Goal: Transaction & Acquisition: Subscribe to service/newsletter

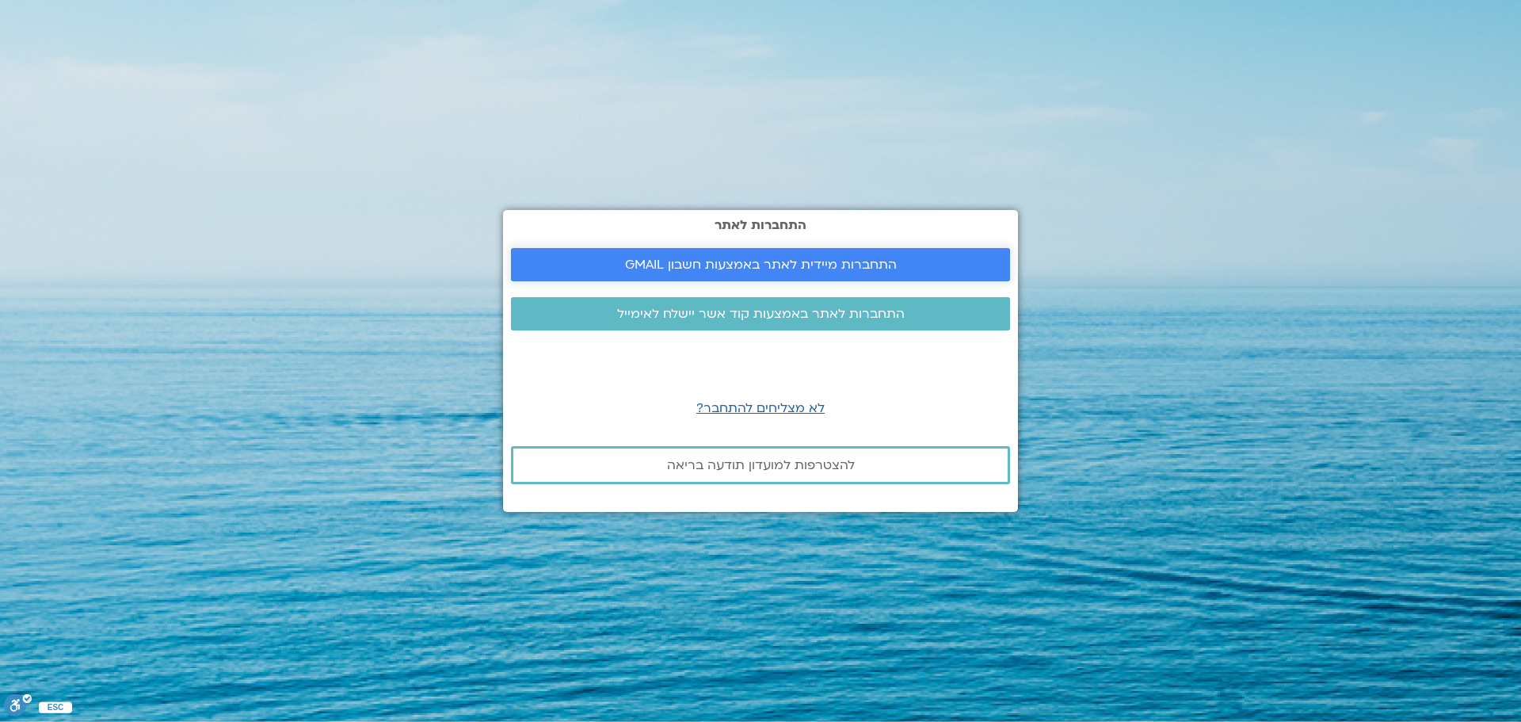
click at [686, 265] on span "התחברות מיידית לאתר באמצעות חשבון GMAIL" at bounding box center [761, 265] width 272 height 14
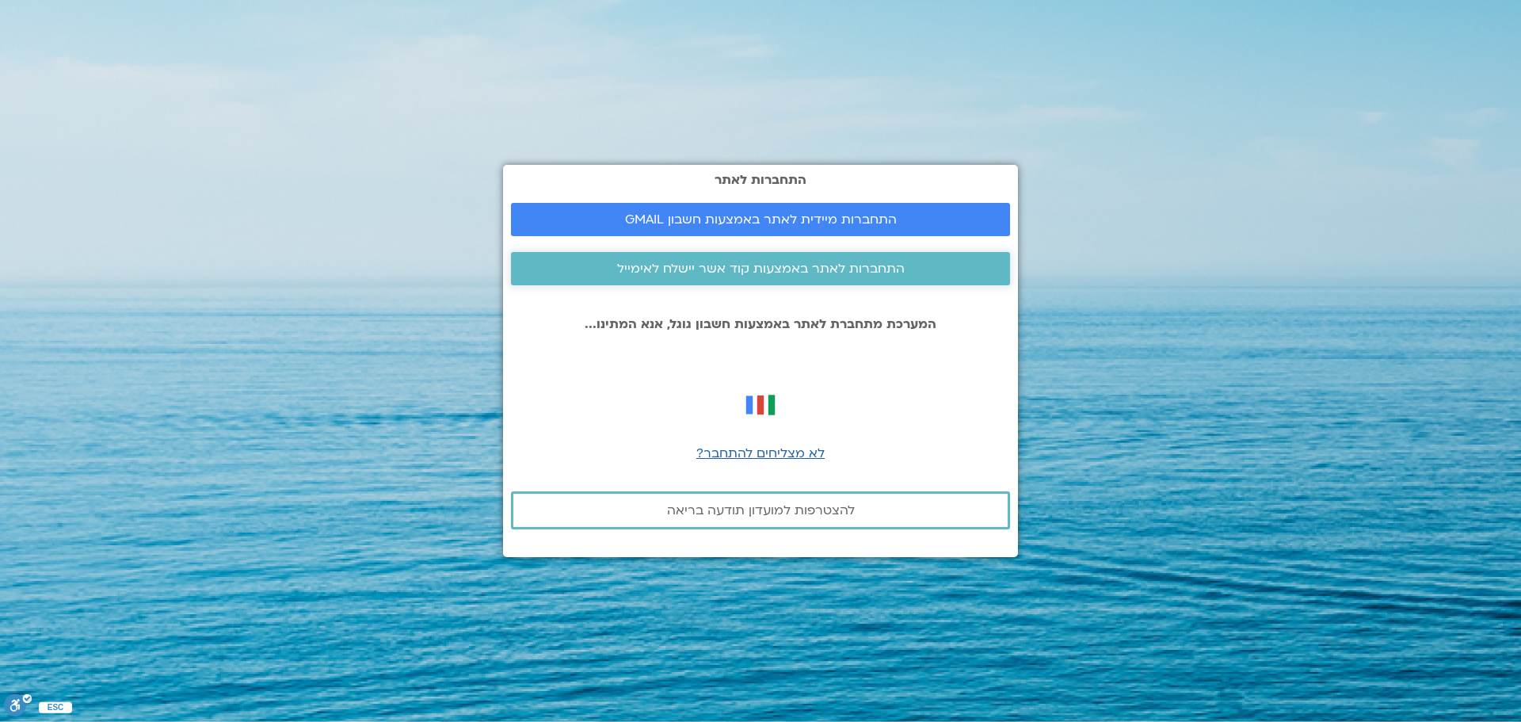
click at [815, 268] on span "התחברות לאתר באמצעות קוד אשר יישלח לאימייל" at bounding box center [761, 268] width 288 height 14
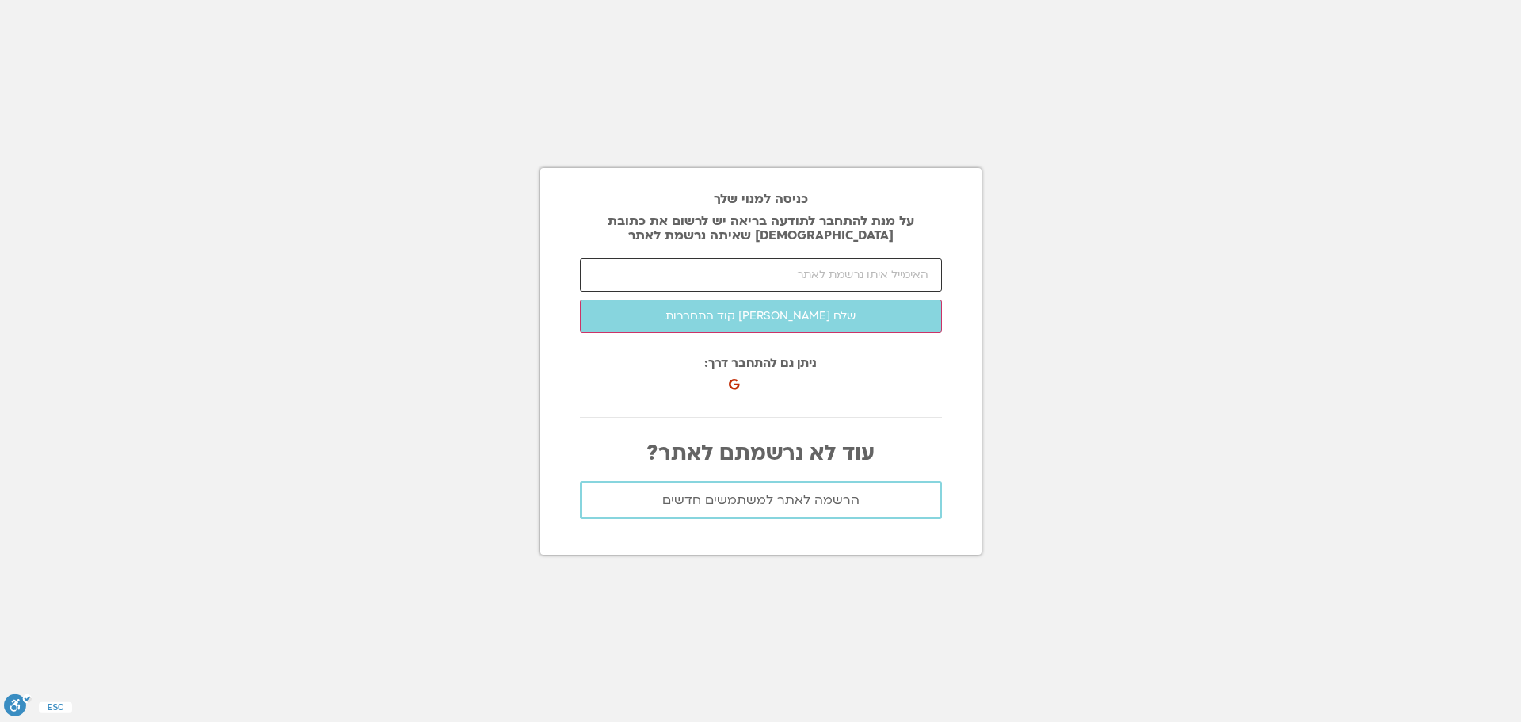
click at [868, 280] on input "email" at bounding box center [761, 274] width 362 height 33
type input "ה"
type input "VEREDSIVAN@GMAIL.COM"
click at [580, 300] on button "שלח לי קוד התחברות" at bounding box center [761, 316] width 362 height 33
click at [894, 277] on input "number" at bounding box center [761, 274] width 362 height 33
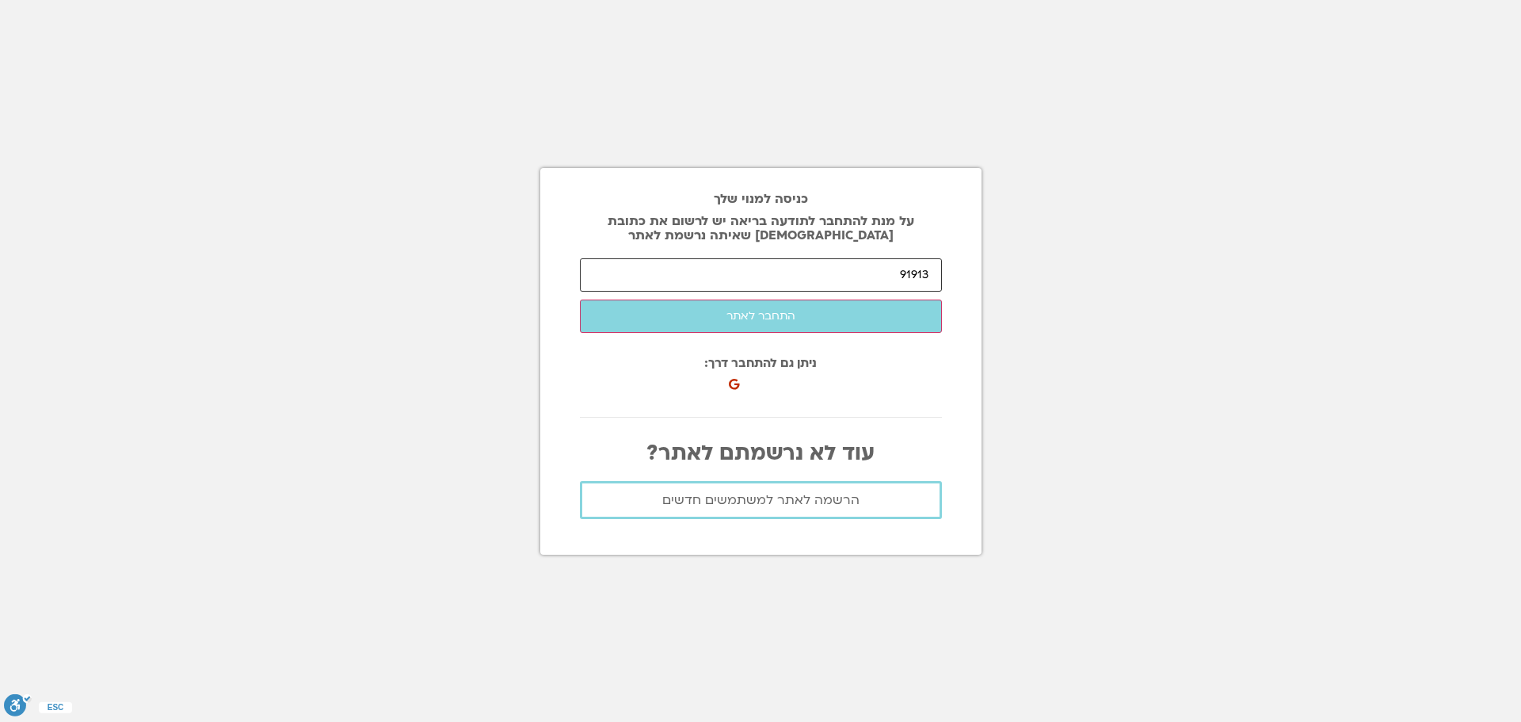
type input "91913"
click button "שלח לי קוד התחברות" at bounding box center [0, 0] width 0 height 0
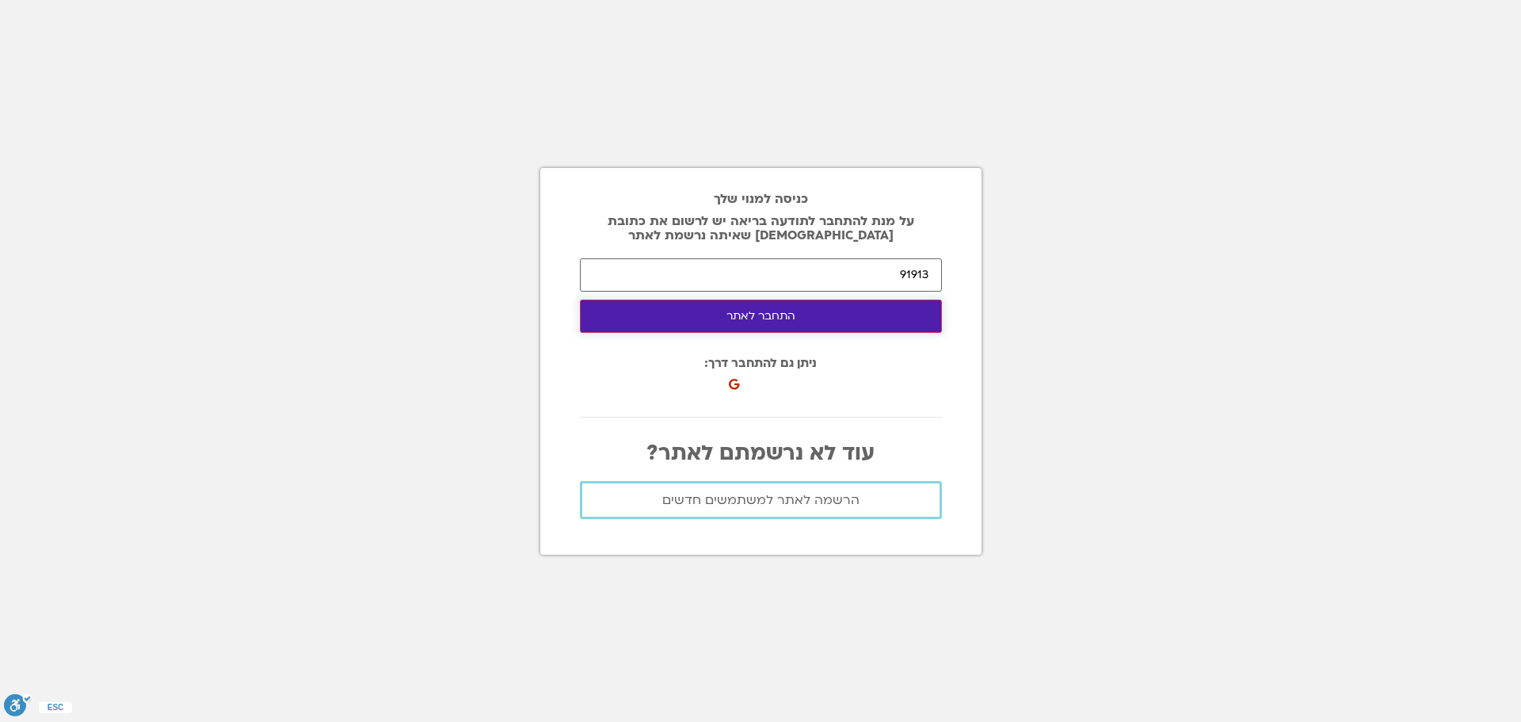
click at [692, 304] on button "התחבר לאתר" at bounding box center [761, 316] width 362 height 33
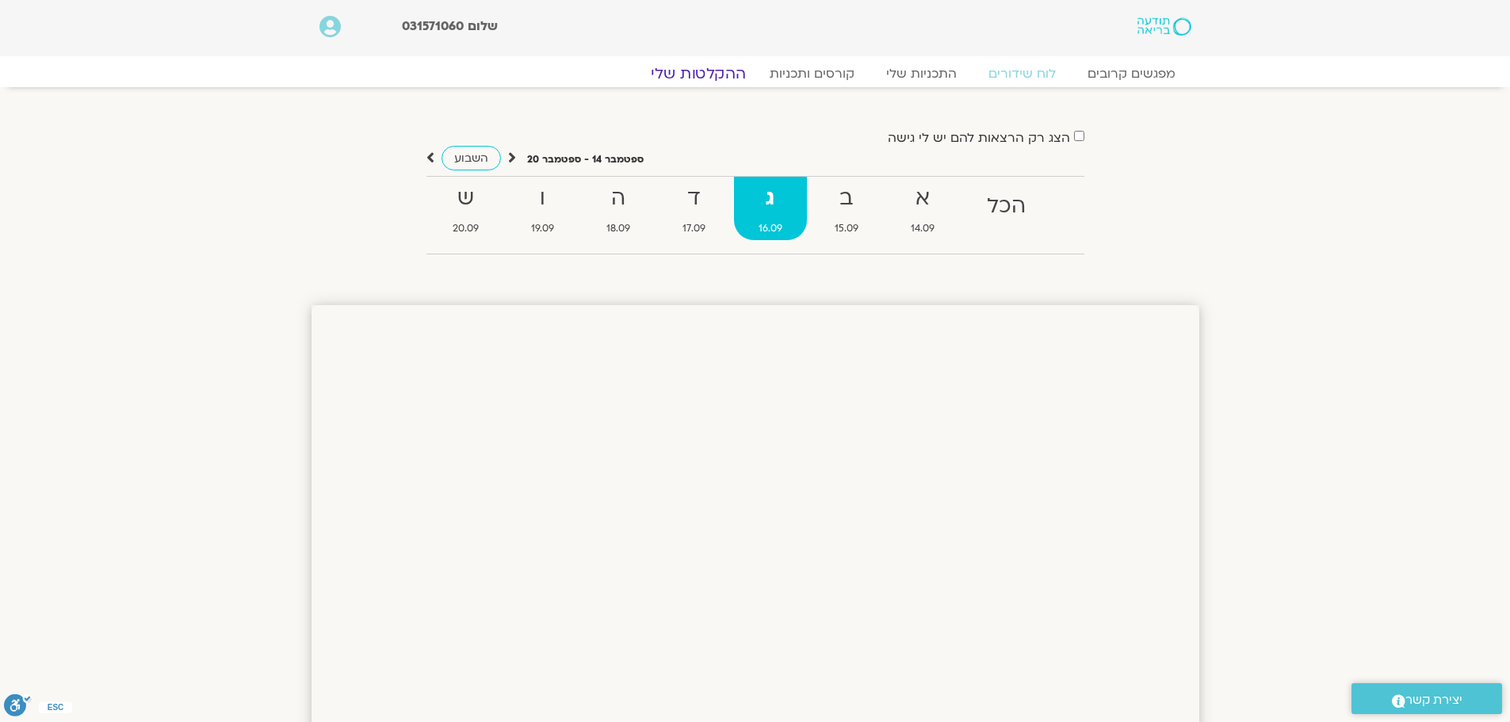
click at [738, 72] on link "ההקלטות שלי" at bounding box center [698, 73] width 133 height 19
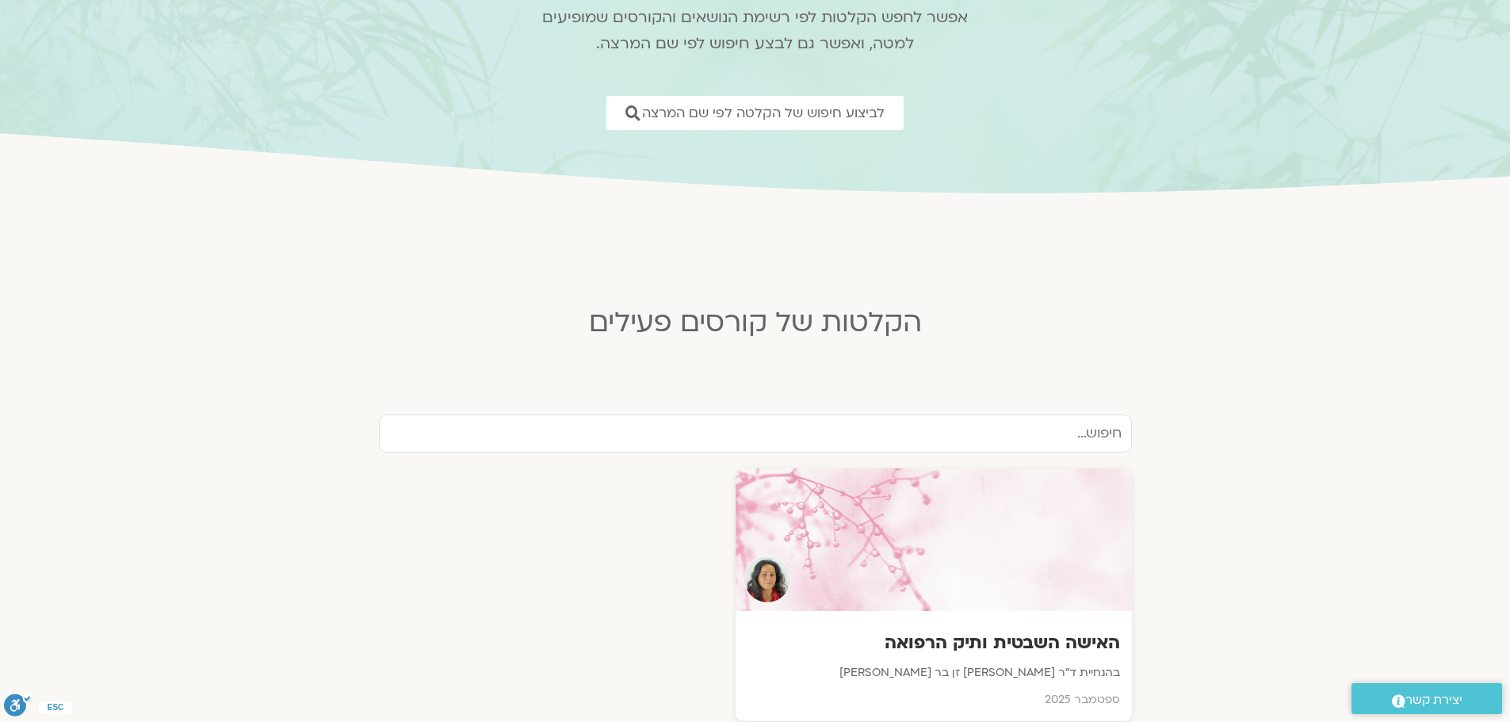
scroll to position [475, 0]
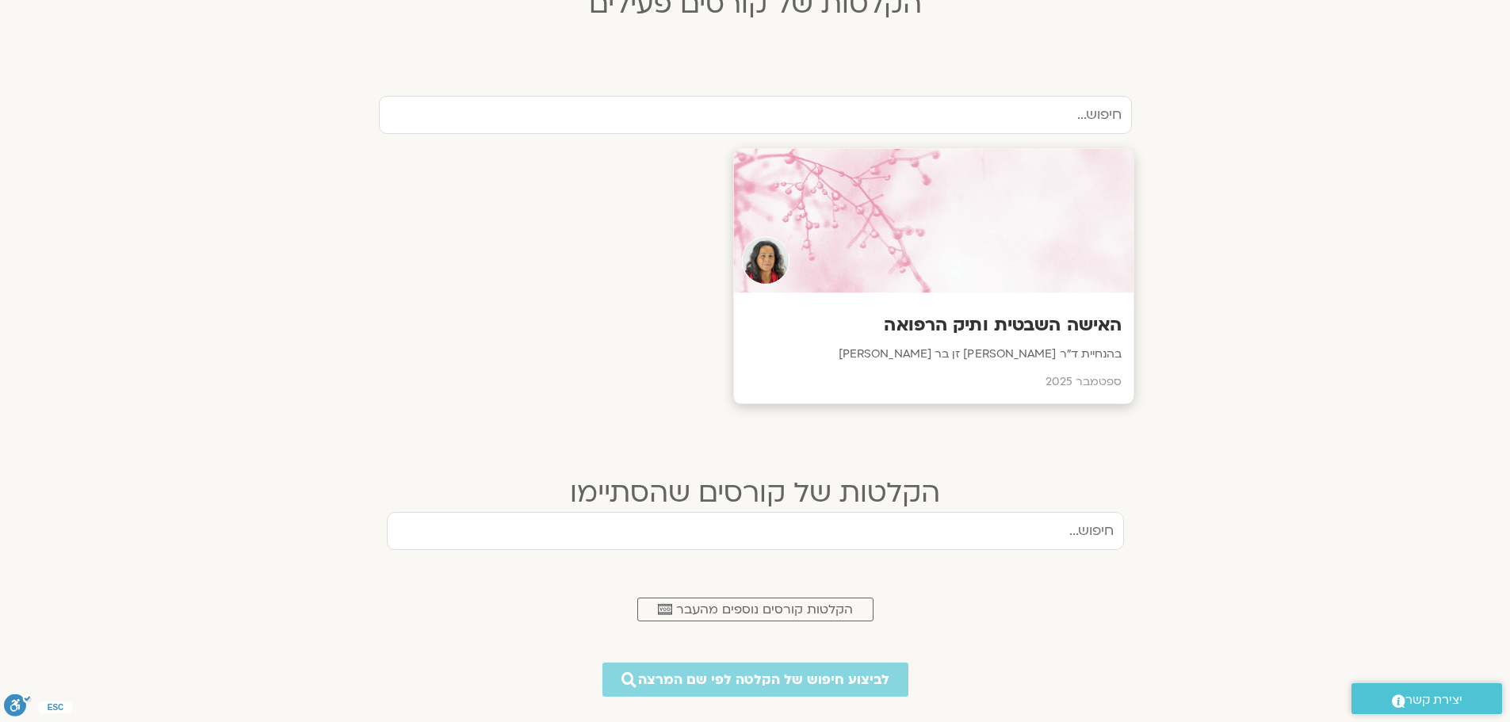
click at [1090, 315] on h3 "האישה השבטית ותיק הרפואה" at bounding box center [933, 325] width 376 height 25
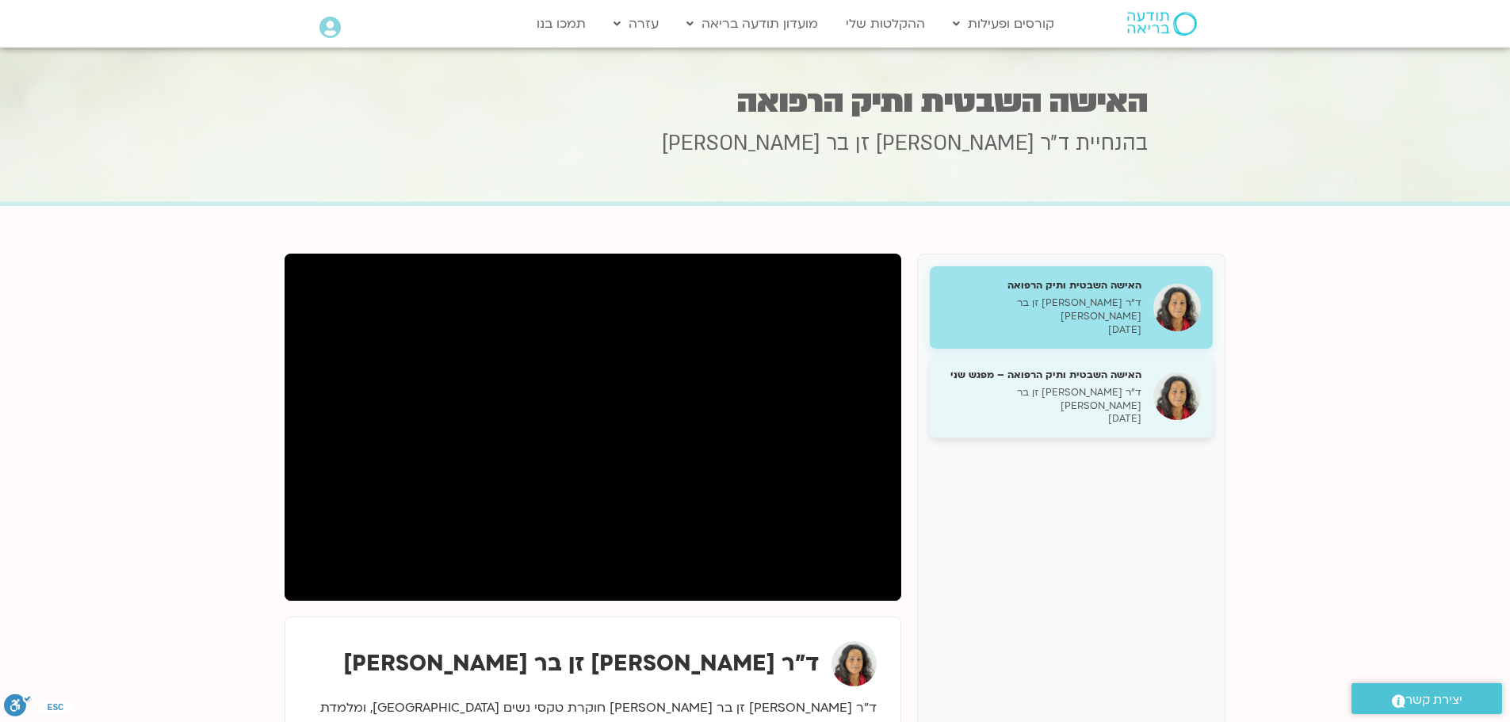
click at [1100, 368] on h5 "האישה השבטית ותיק הרפואה – מפגש שני" at bounding box center [1041, 375] width 200 height 14
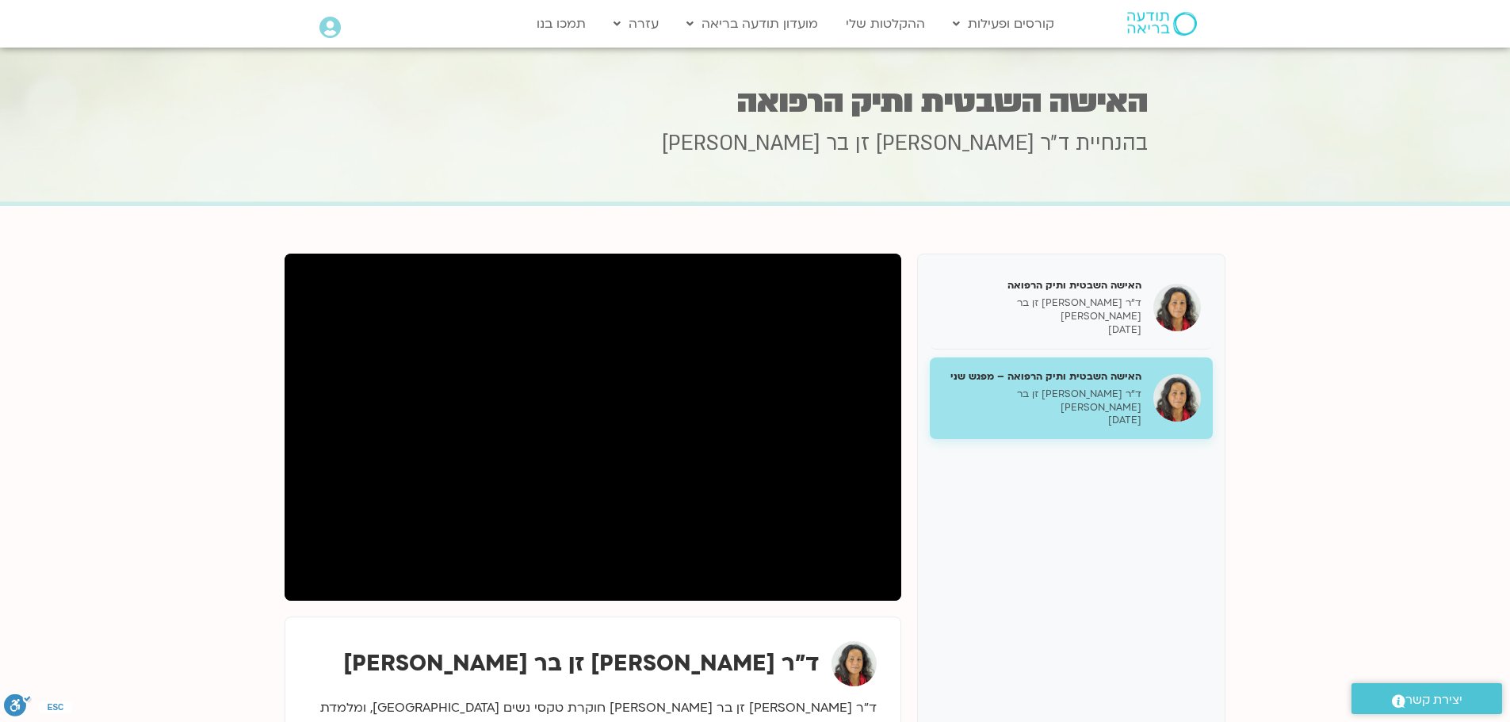
click at [945, 136] on icon at bounding box center [865, 143] width 423 height 44
click at [762, 176] on div "בהנחיית ד״ר צילה זן בר צור" at bounding box center [755, 165] width 784 height 73
click at [1265, 37] on section "Main Menu קורסים ופעילות לוח שידורים התכניות שלי קורסים ההקלטות שלי מועדון תודע…" at bounding box center [755, 24] width 1510 height 46
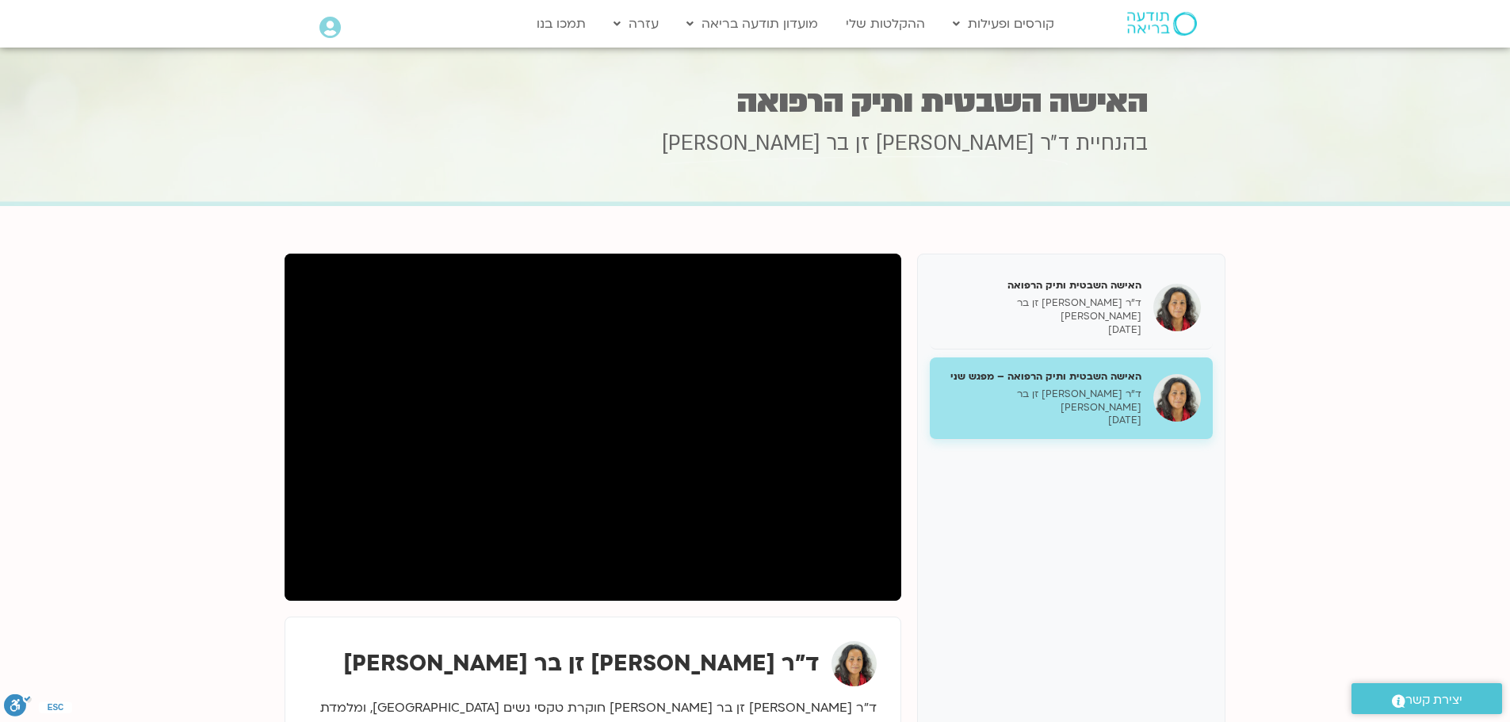
click at [1265, 37] on section "Main Menu קורסים ופעילות לוח שידורים התכניות שלי קורסים ההקלטות שלי מועדון תודע…" at bounding box center [755, 24] width 1510 height 46
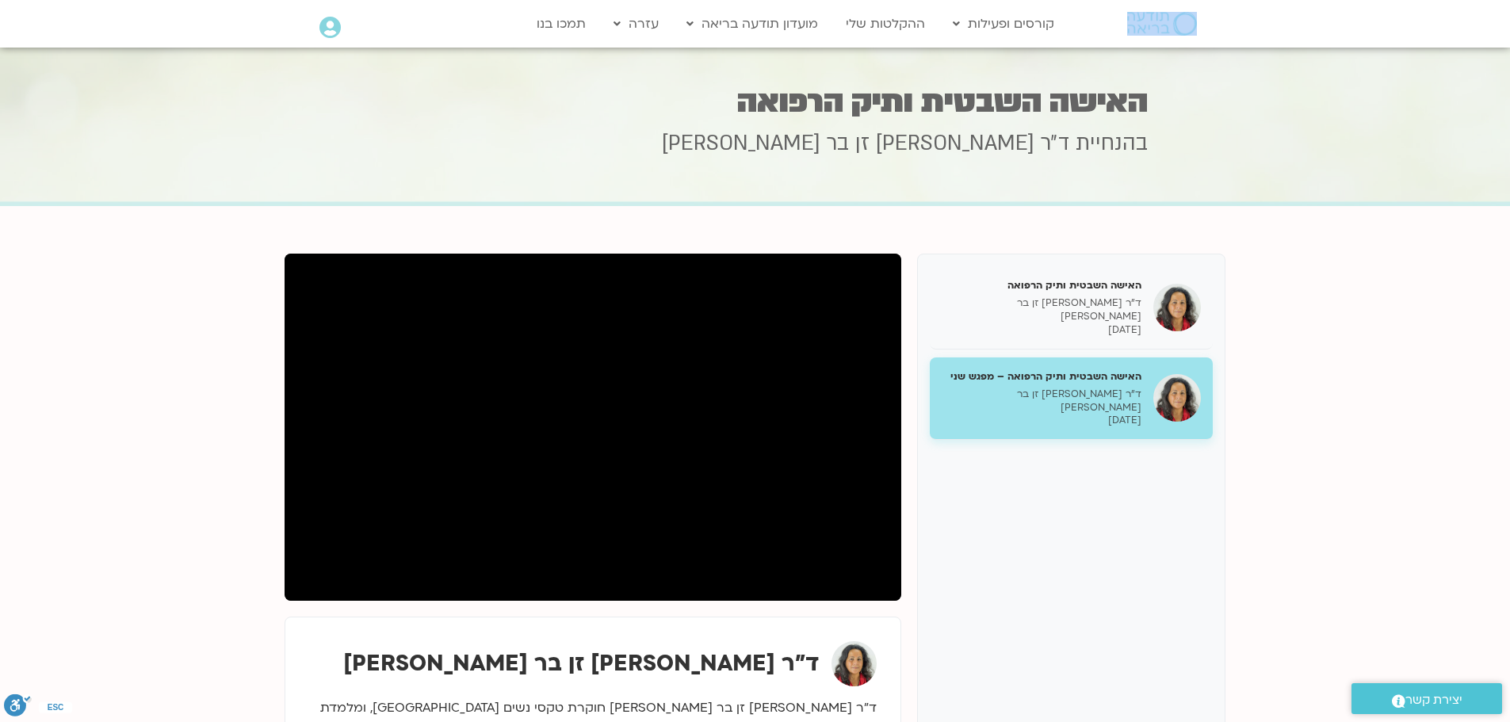
click at [1265, 37] on section "Main Menu קורסים ופעילות לוח שידורים התכניות שלי קורסים ההקלטות שלי מועדון תודע…" at bounding box center [755, 24] width 1510 height 46
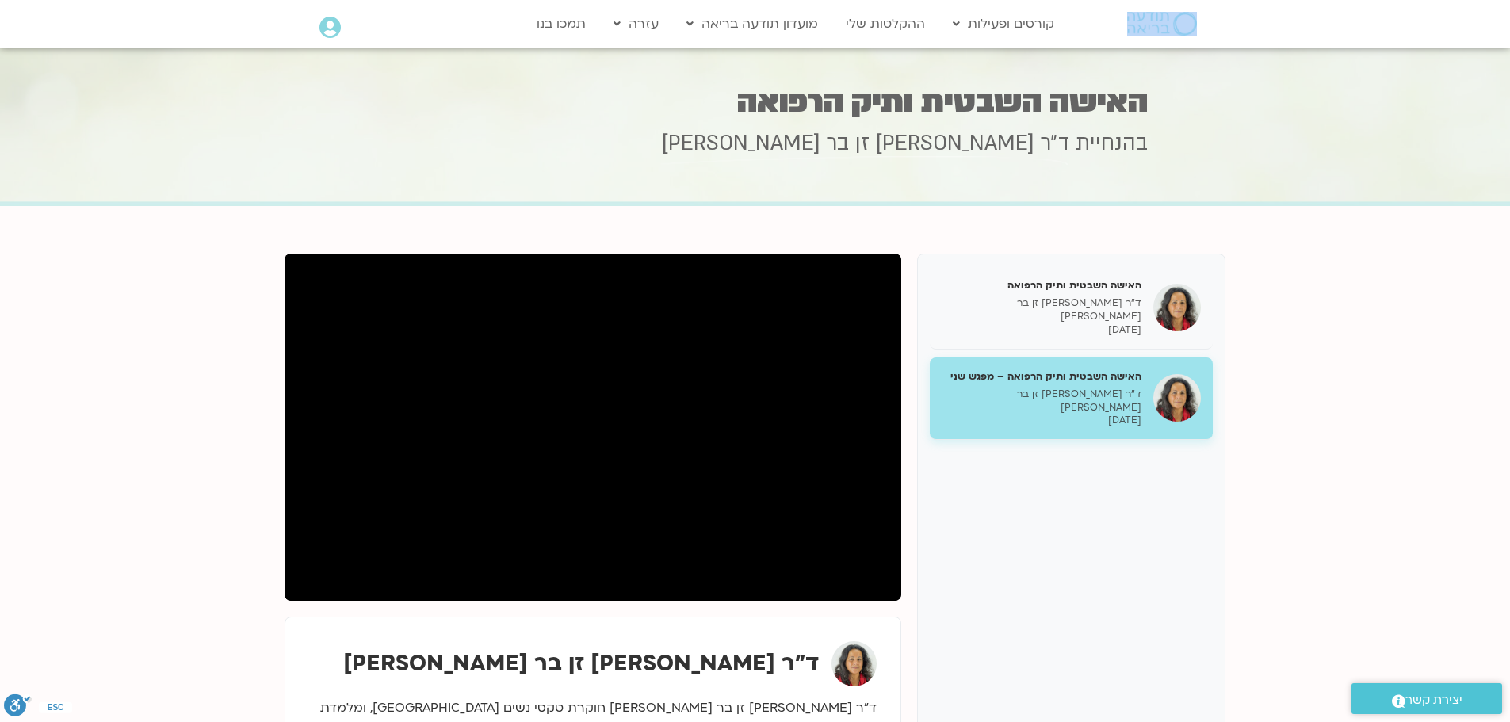
click at [1265, 37] on section "Main Menu קורסים ופעילות לוח שידורים התכניות שלי קורסים ההקלטות שלי מועדון תודע…" at bounding box center [755, 24] width 1510 height 46
click at [1267, 44] on section "Main Menu קורסים ופעילות לוח שידורים התכניות שלי קורסים ההקלטות שלי מועדון תודע…" at bounding box center [755, 24] width 1510 height 46
click at [1286, 41] on section "Main Menu קורסים ופעילות לוח שידורים התכניות שלי קורסים ההקלטות שלי מועדון תודע…" at bounding box center [755, 24] width 1510 height 46
click at [1314, 59] on div at bounding box center [755, 127] width 1510 height 158
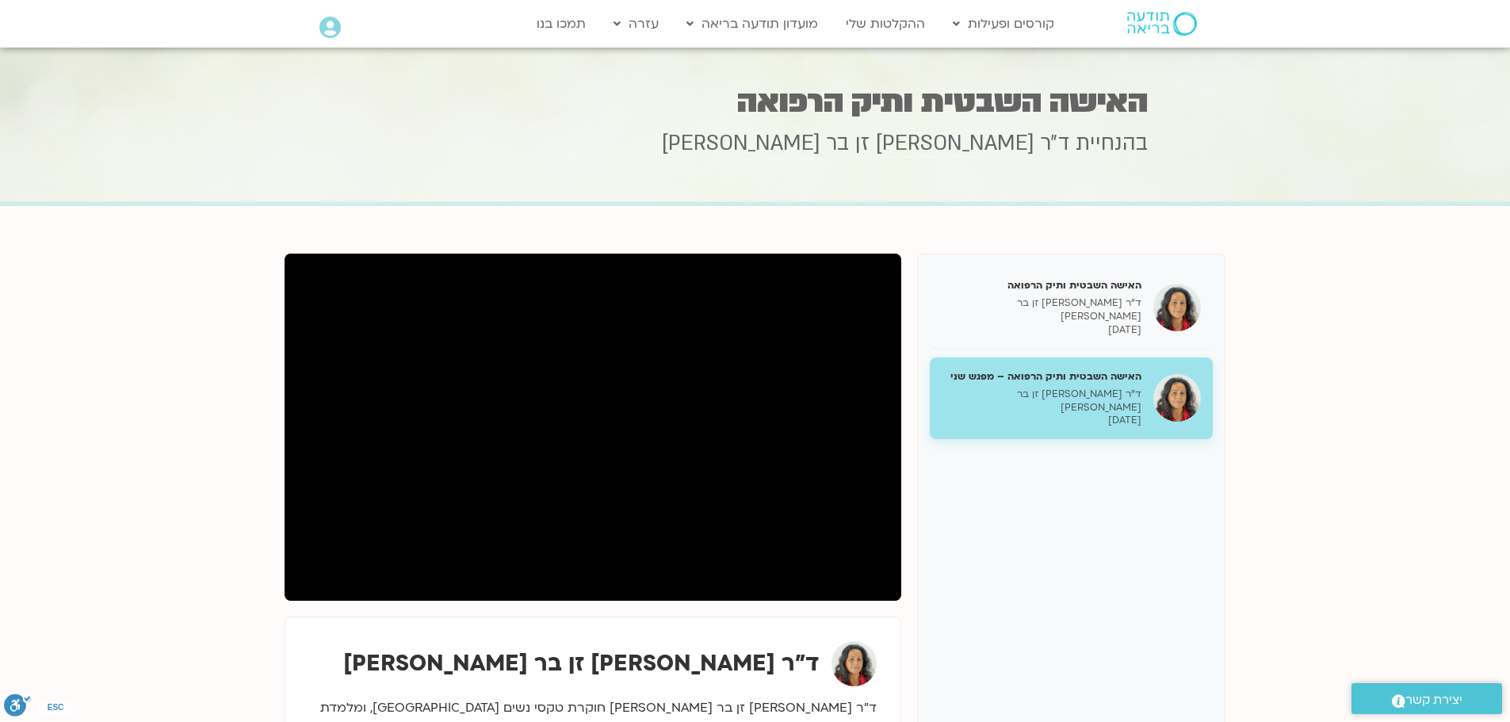
click at [1314, 59] on div at bounding box center [755, 127] width 1510 height 158
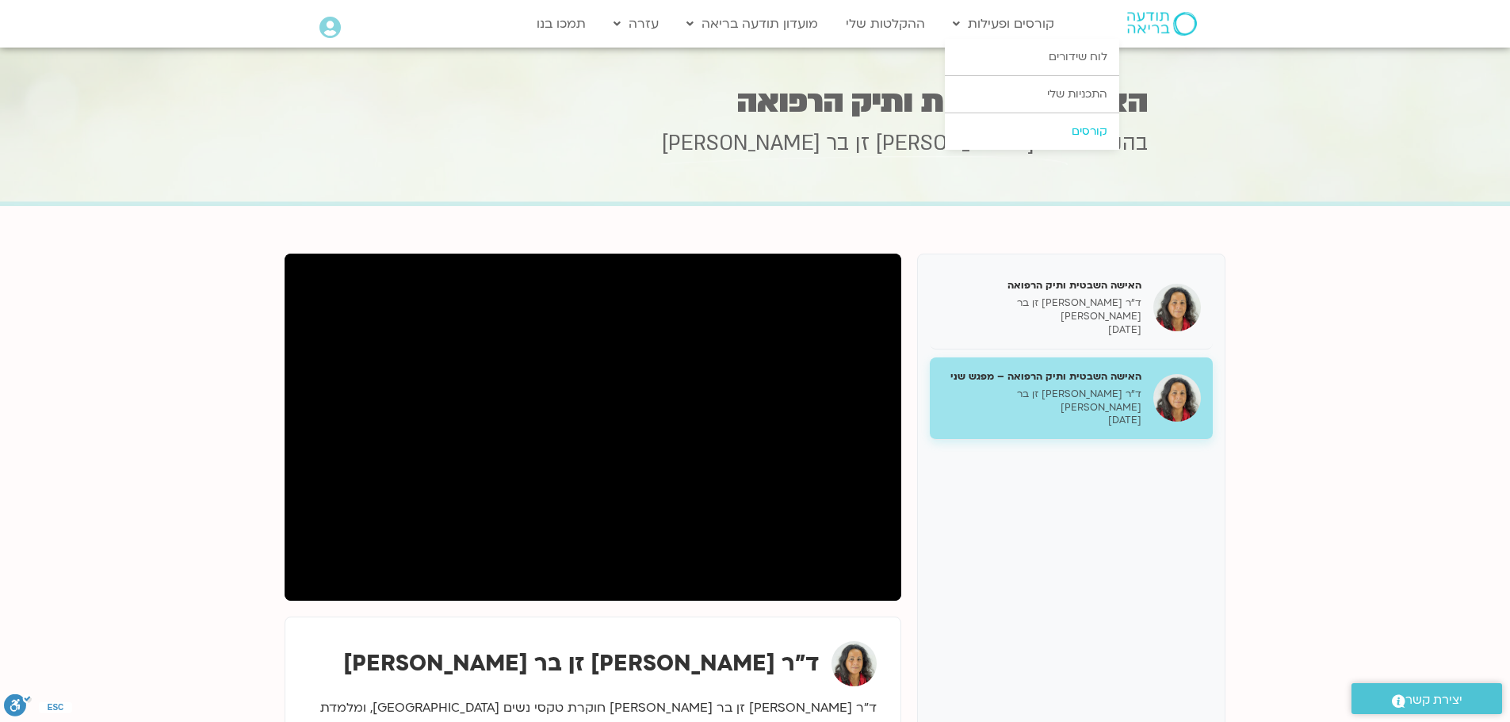
click at [1092, 129] on link "קורסים" at bounding box center [1032, 131] width 174 height 36
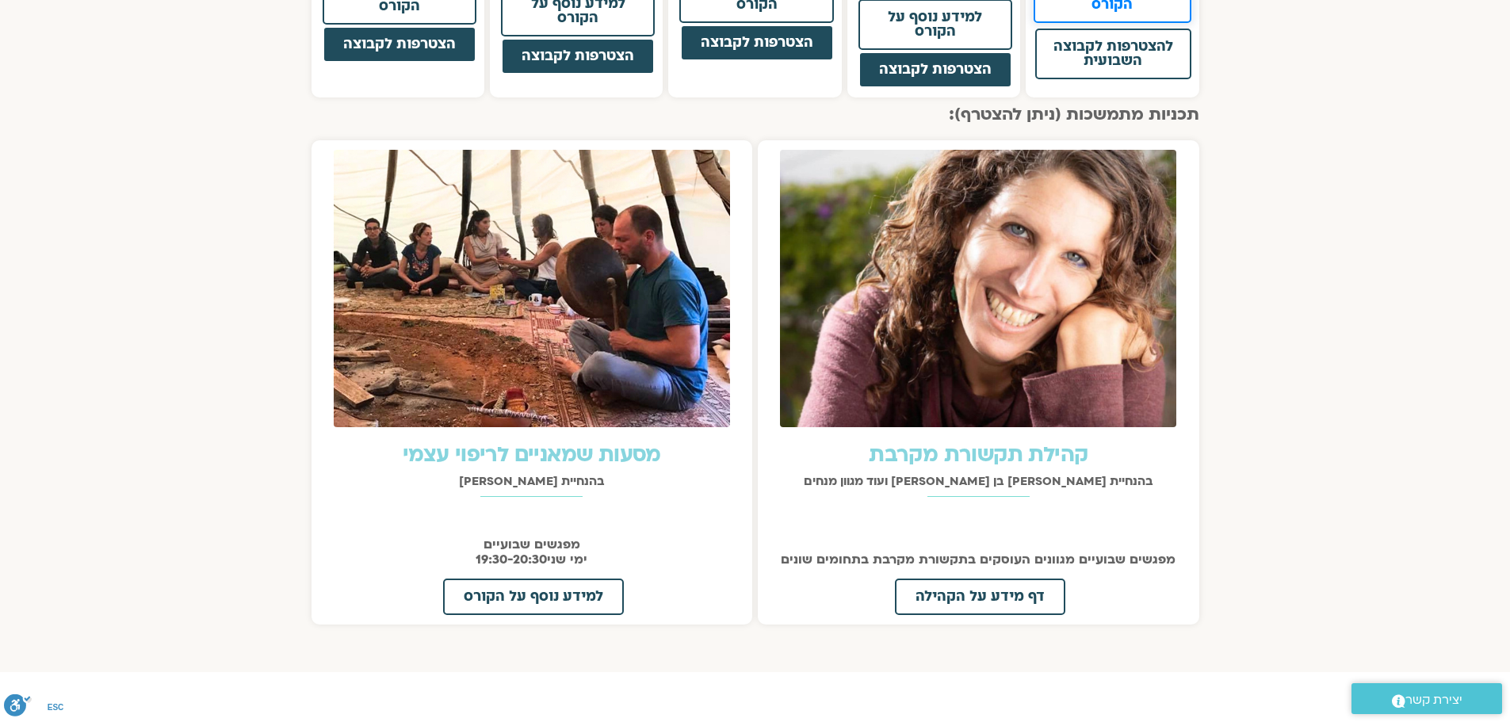
scroll to position [1585, 0]
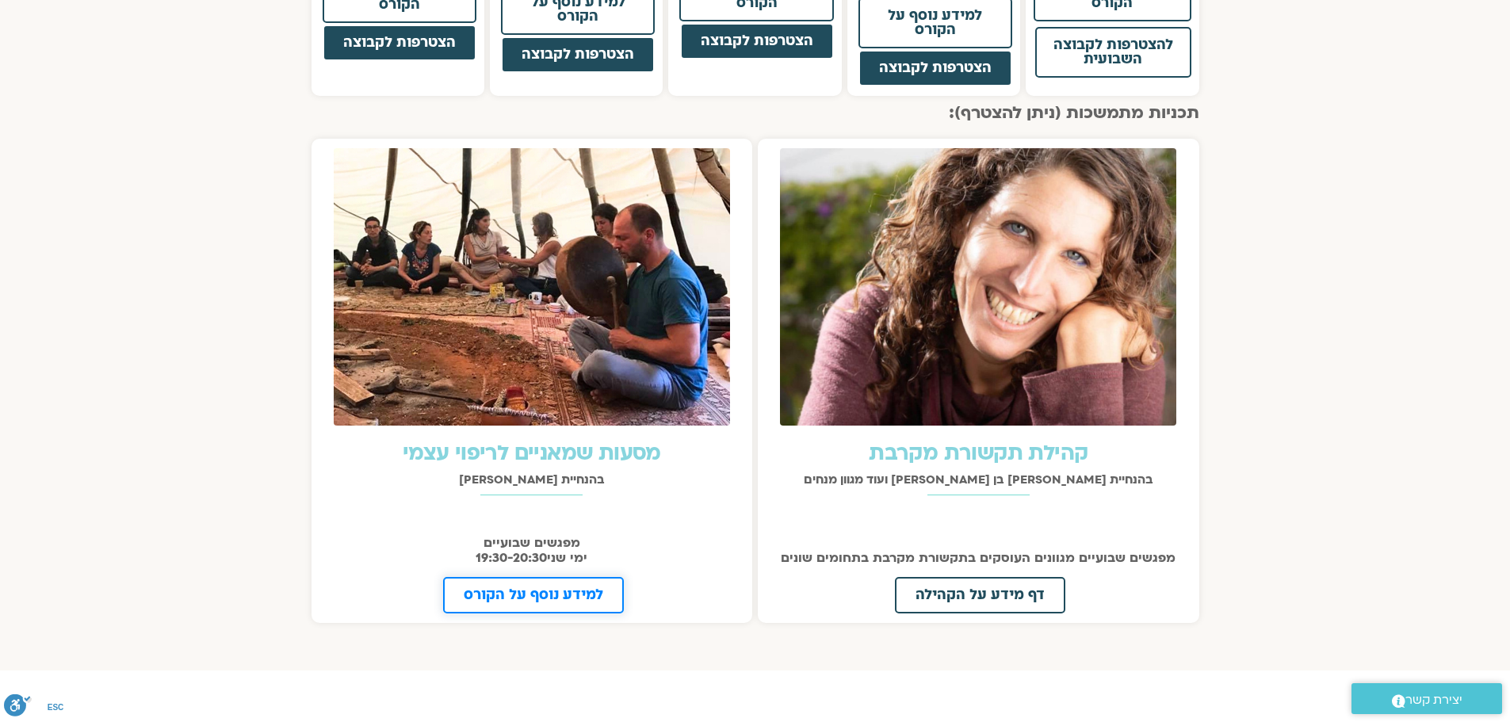
click at [574, 588] on span "למידע נוסף על הקורס" at bounding box center [533, 595] width 139 height 14
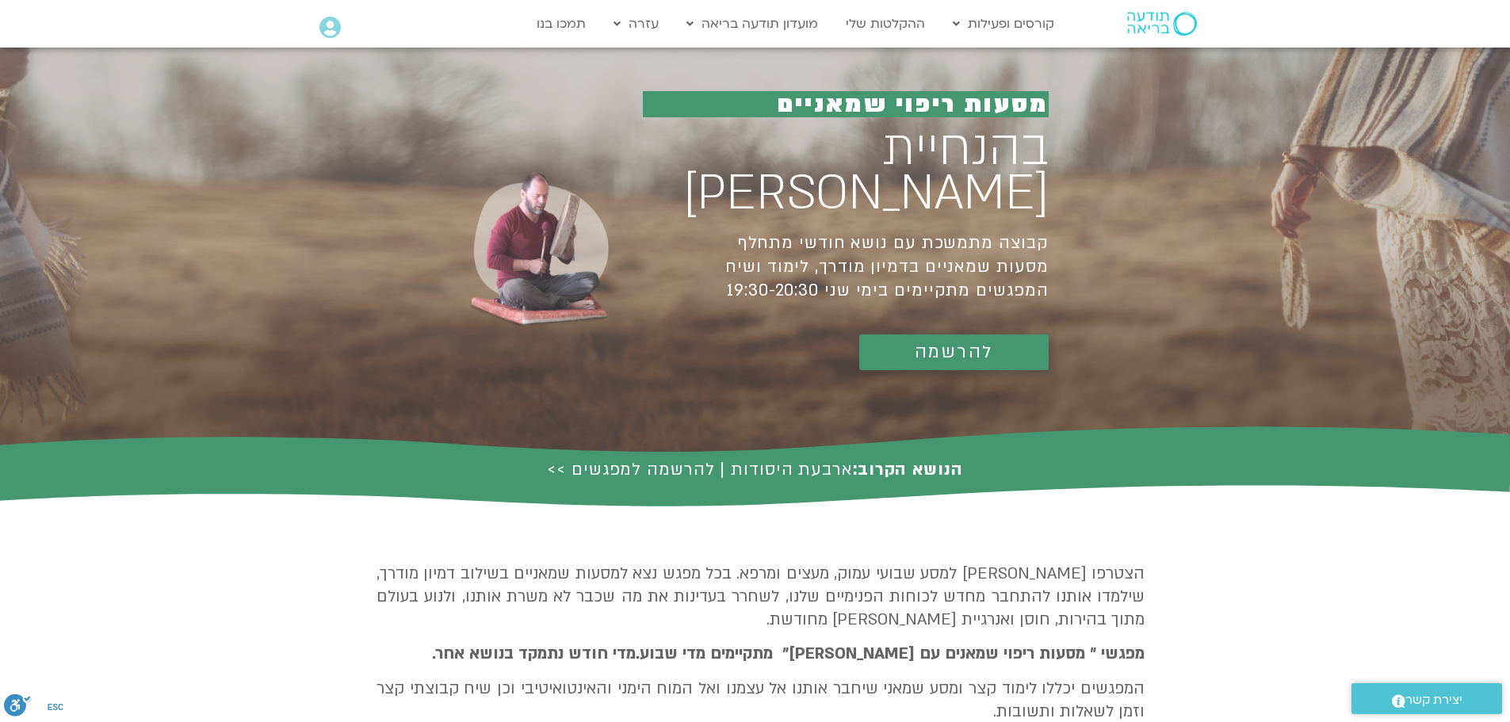
click at [1010, 334] on link "להרשמה" at bounding box center [953, 352] width 189 height 36
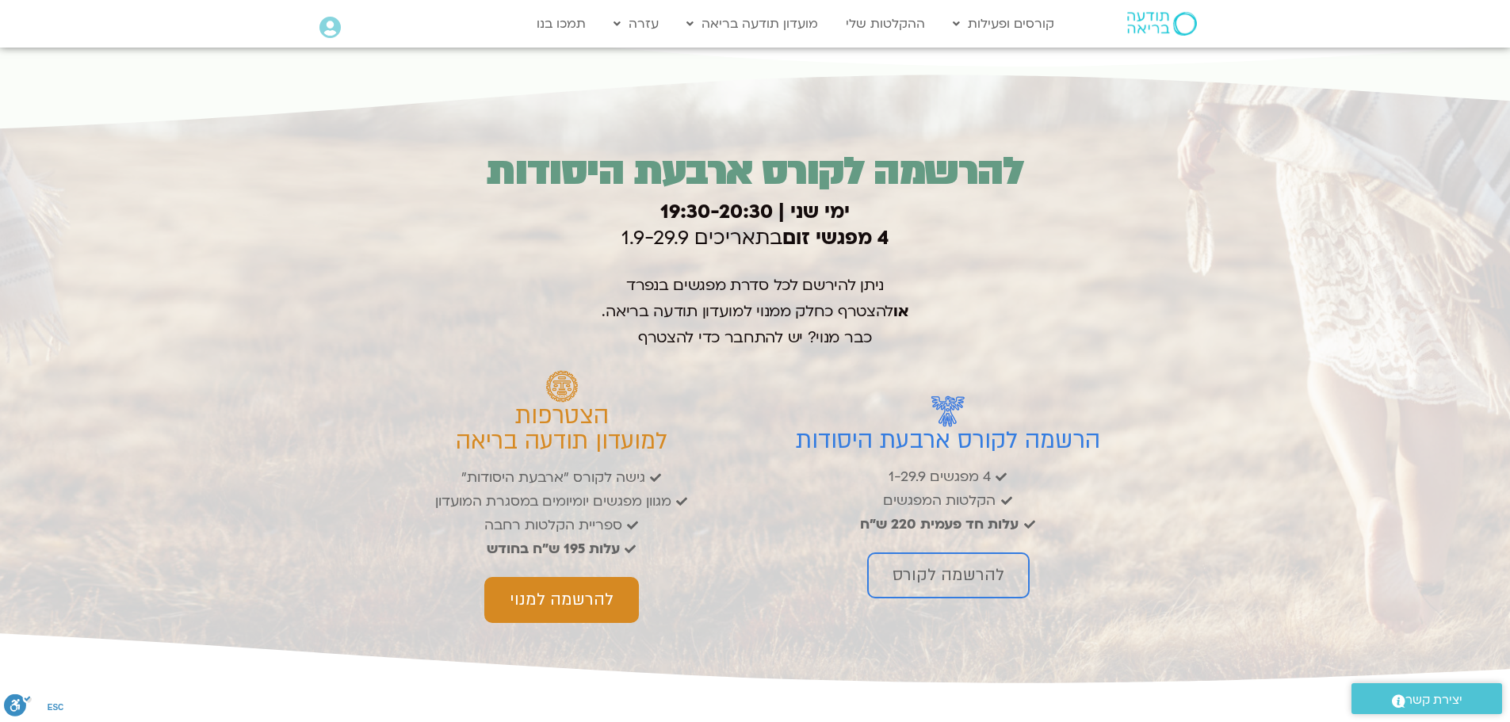
scroll to position [2239, 0]
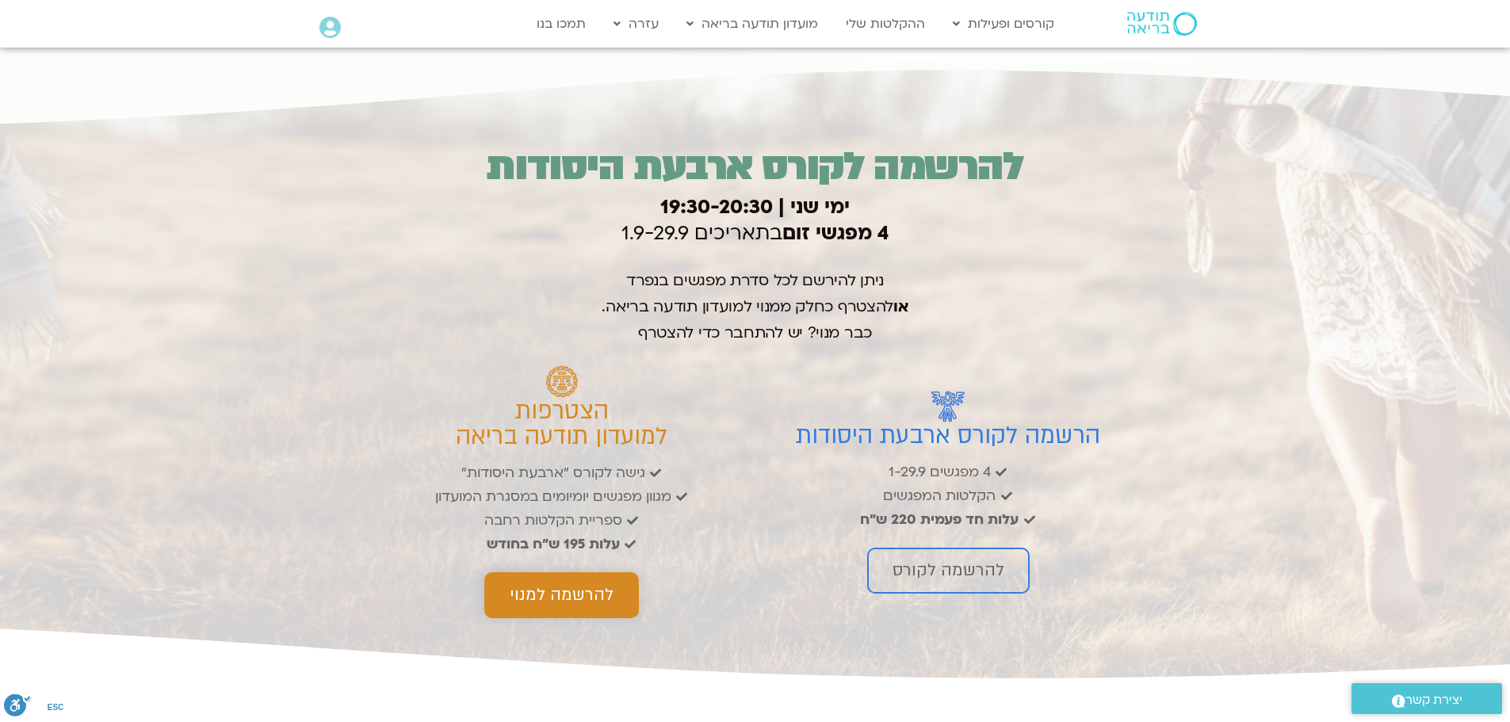
click at [585, 600] on span "להרשמה למנוי" at bounding box center [562, 595] width 104 height 19
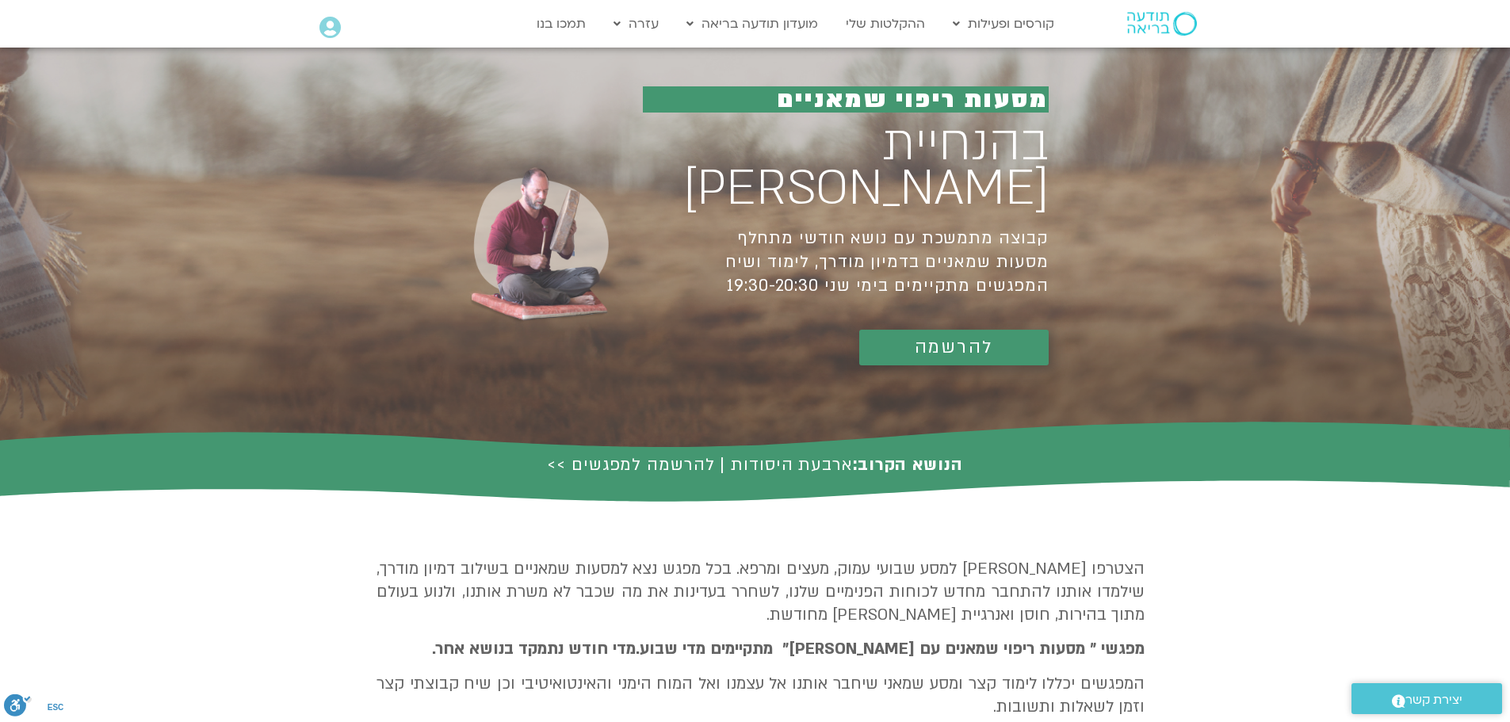
scroll to position [0, 0]
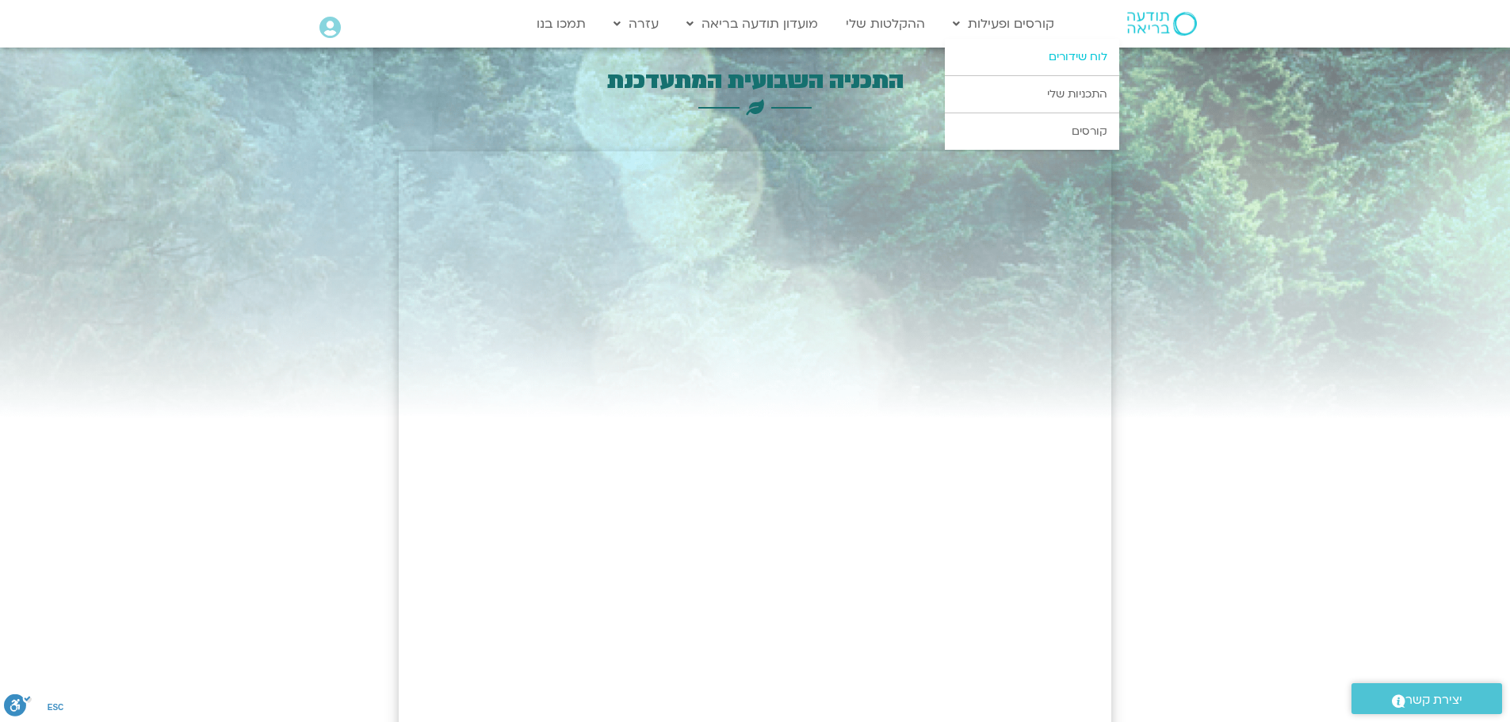
click at [1011, 66] on link "לוח שידורים" at bounding box center [1032, 57] width 174 height 36
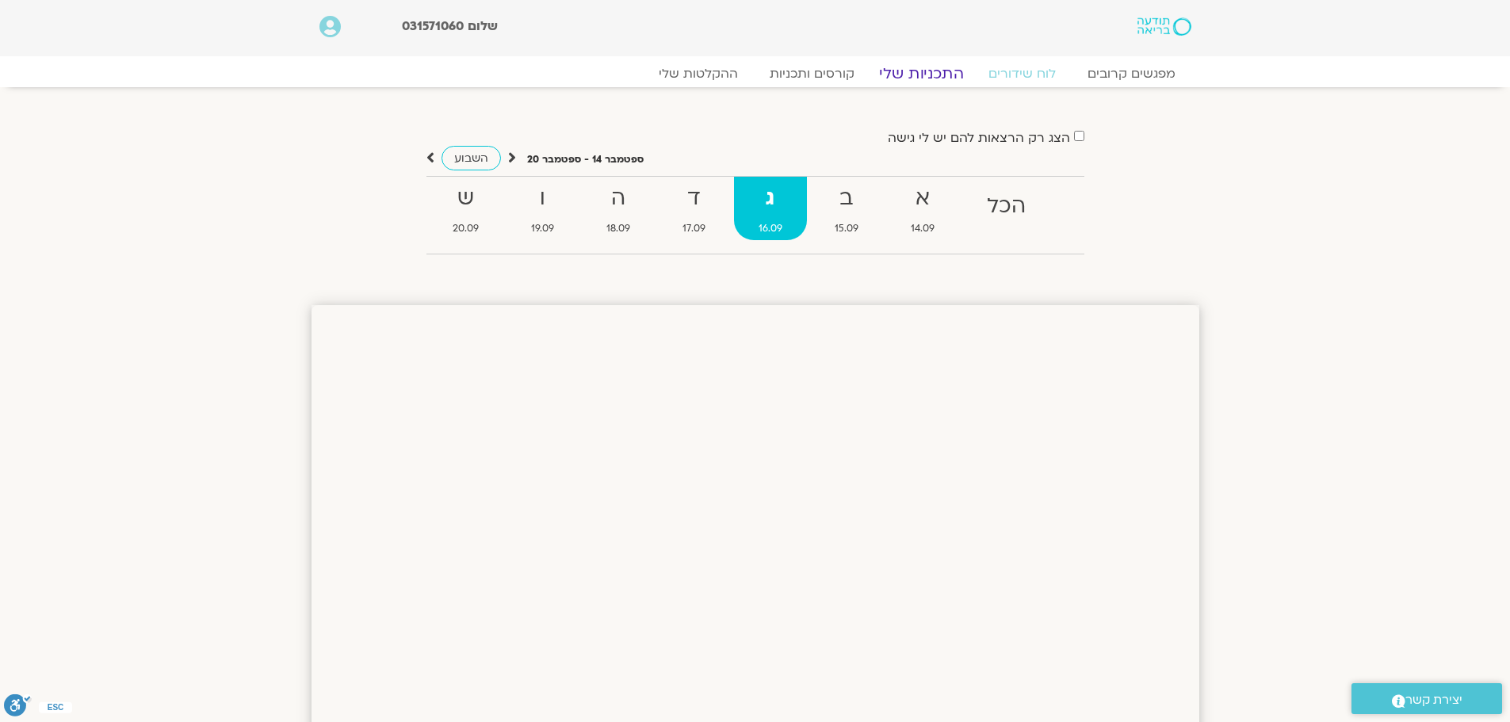
click at [950, 80] on link "התכניות שלי" at bounding box center [921, 73] width 123 height 19
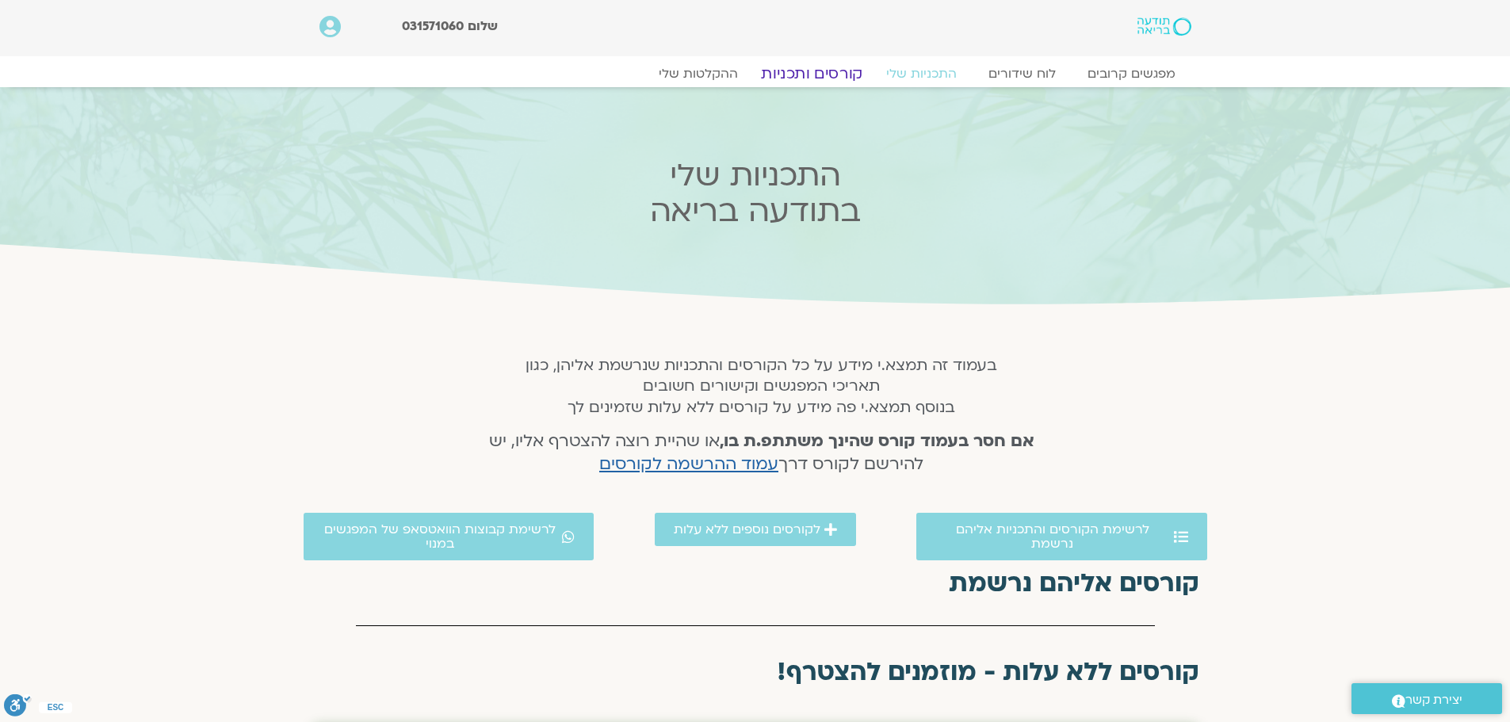
click at [836, 76] on link "קורסים ותכניות" at bounding box center [811, 73] width 139 height 19
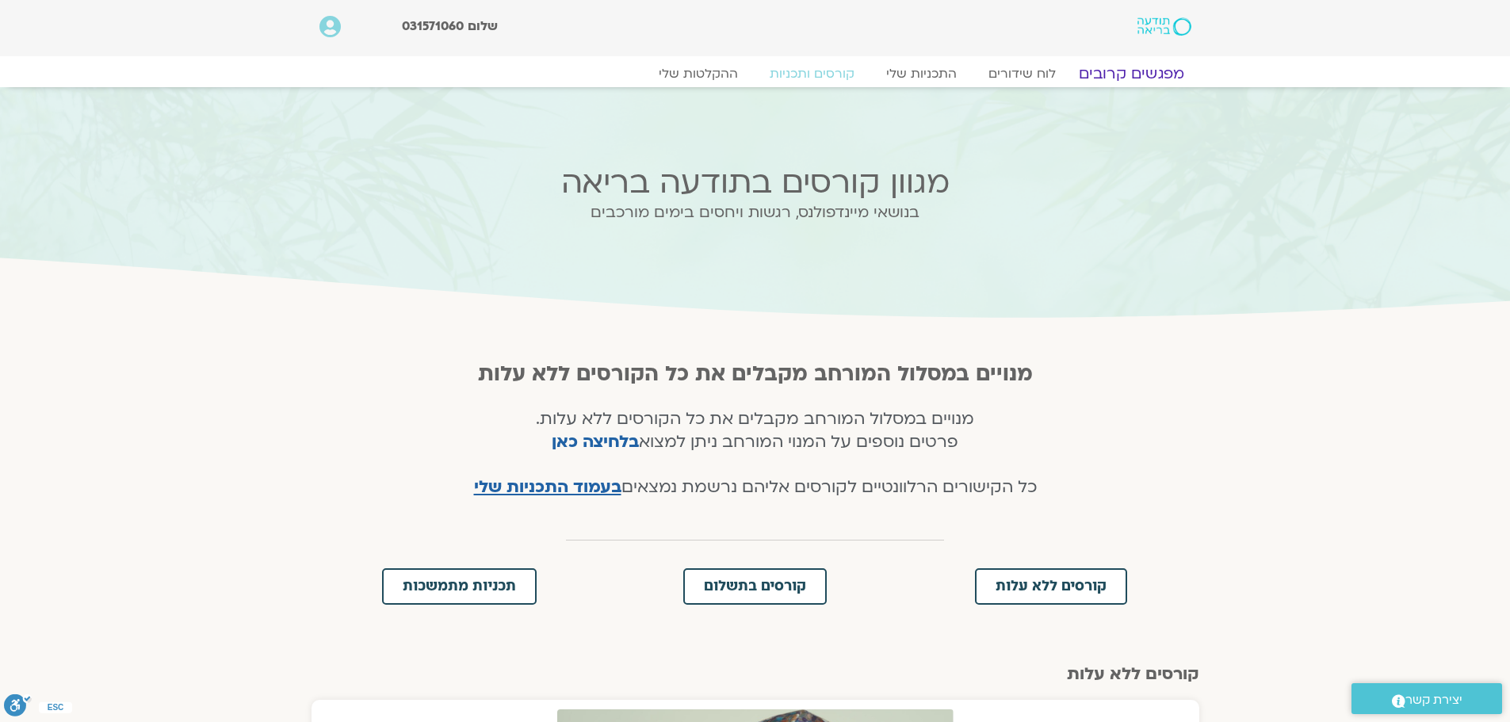
click at [1166, 73] on link "מפגשים קרובים" at bounding box center [1130, 73] width 143 height 19
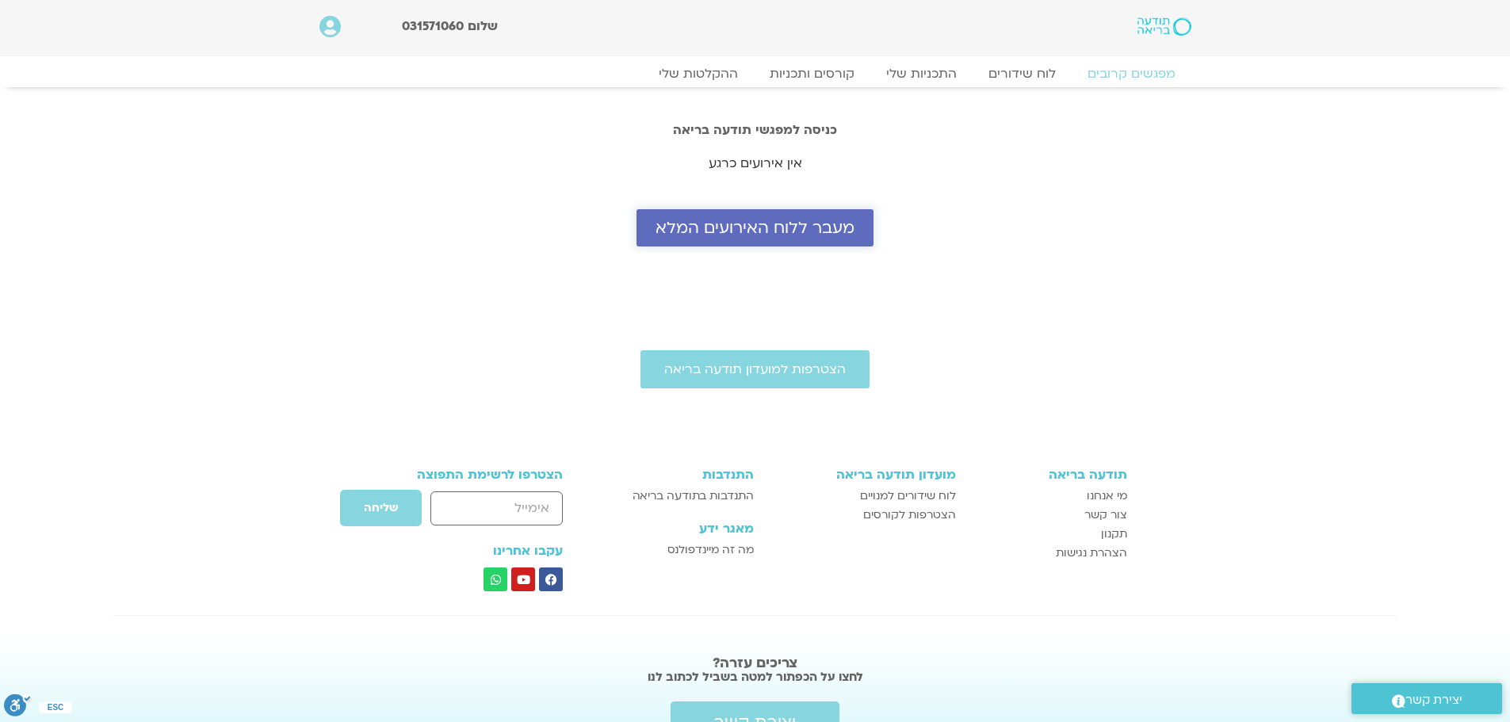
click at [788, 227] on span "מעבר ללוח האירועים המלא" at bounding box center [754, 228] width 199 height 18
